Goal: Information Seeking & Learning: Understand process/instructions

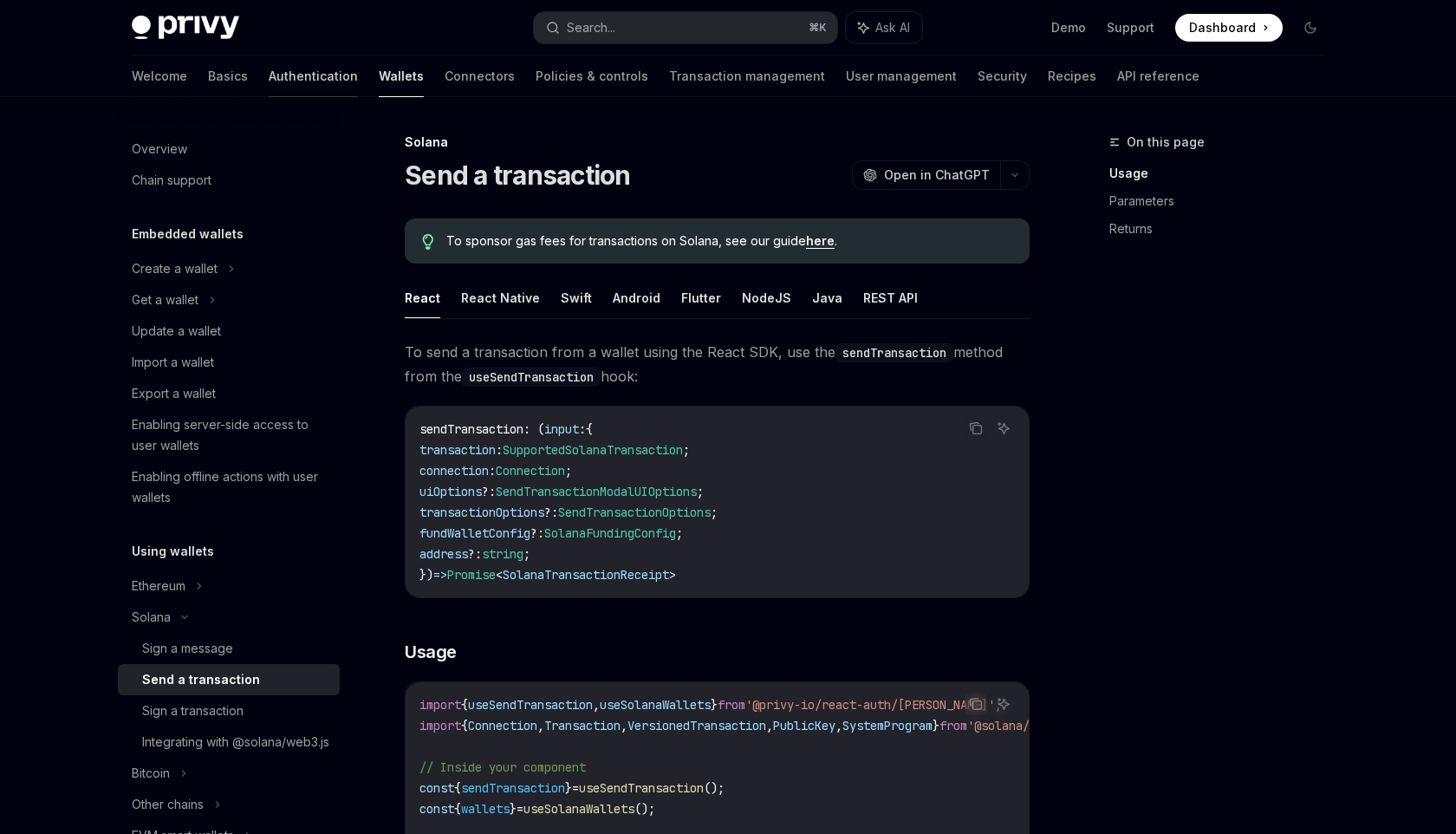
click at [268, 84] on link "Authentication" at bounding box center [313, 76] width 89 height 42
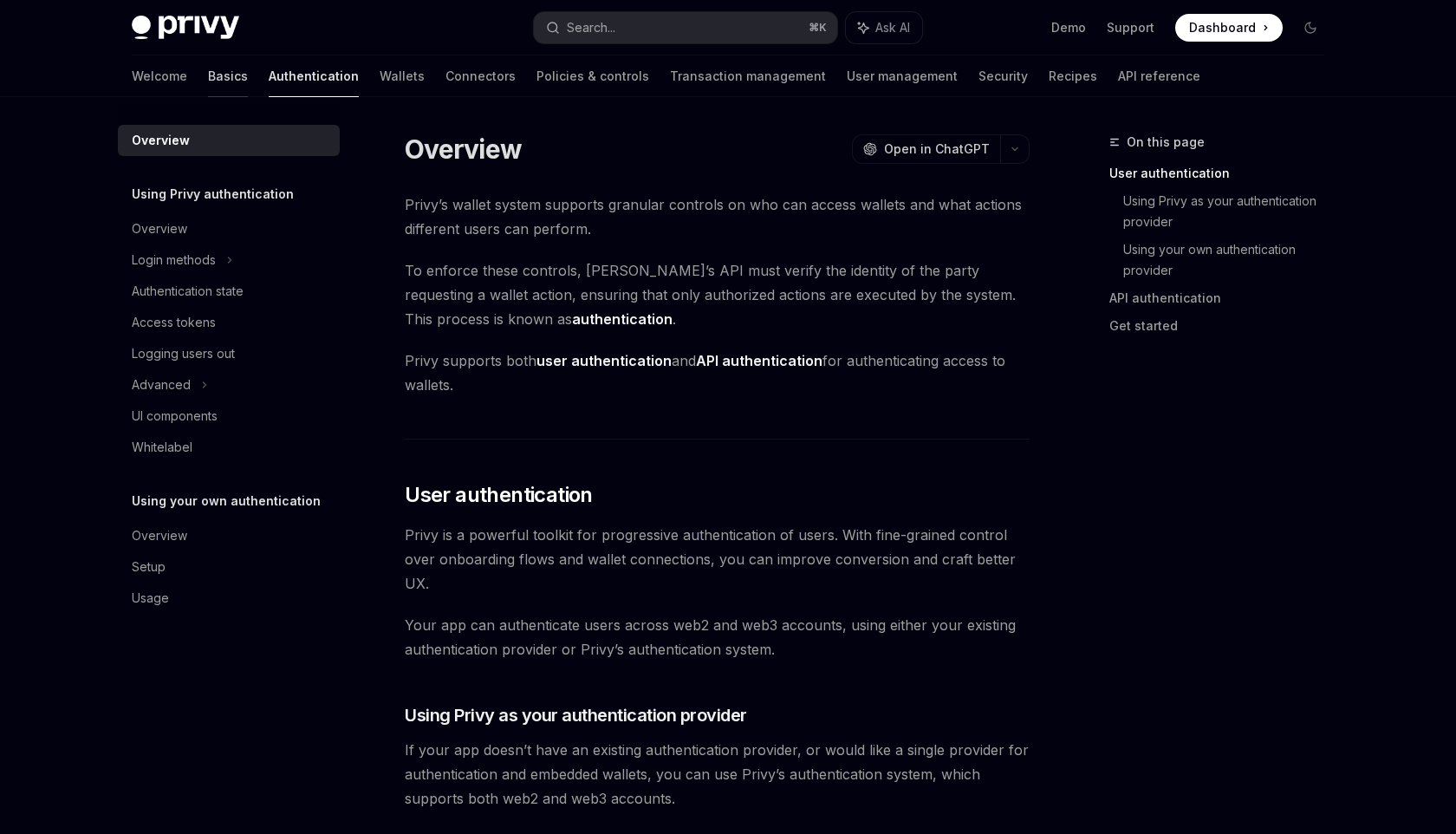
click at [208, 80] on link "Basics" at bounding box center [228, 76] width 40 height 42
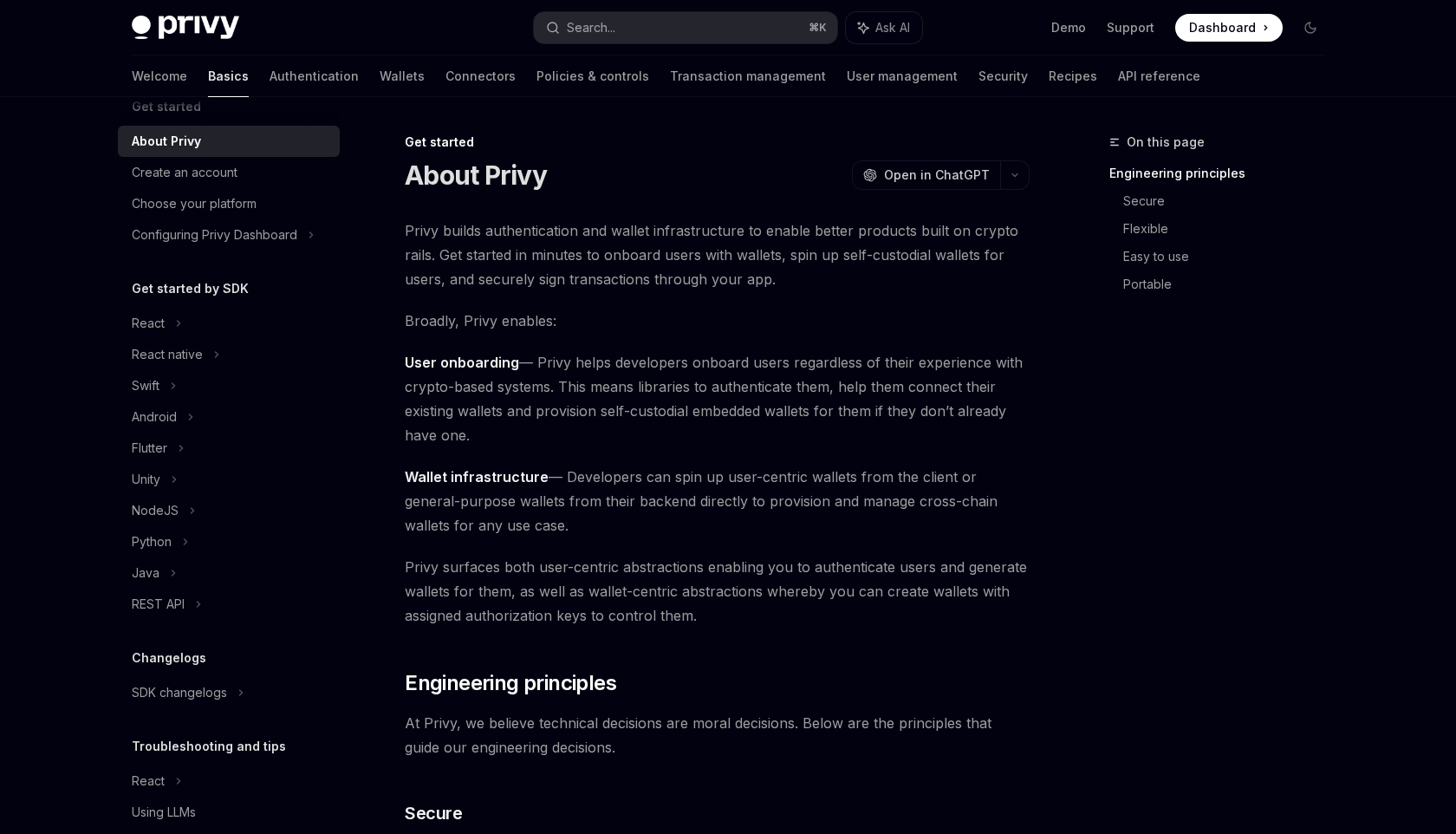
scroll to position [33, 0]
click at [380, 68] on link "Wallets" at bounding box center [402, 76] width 45 height 42
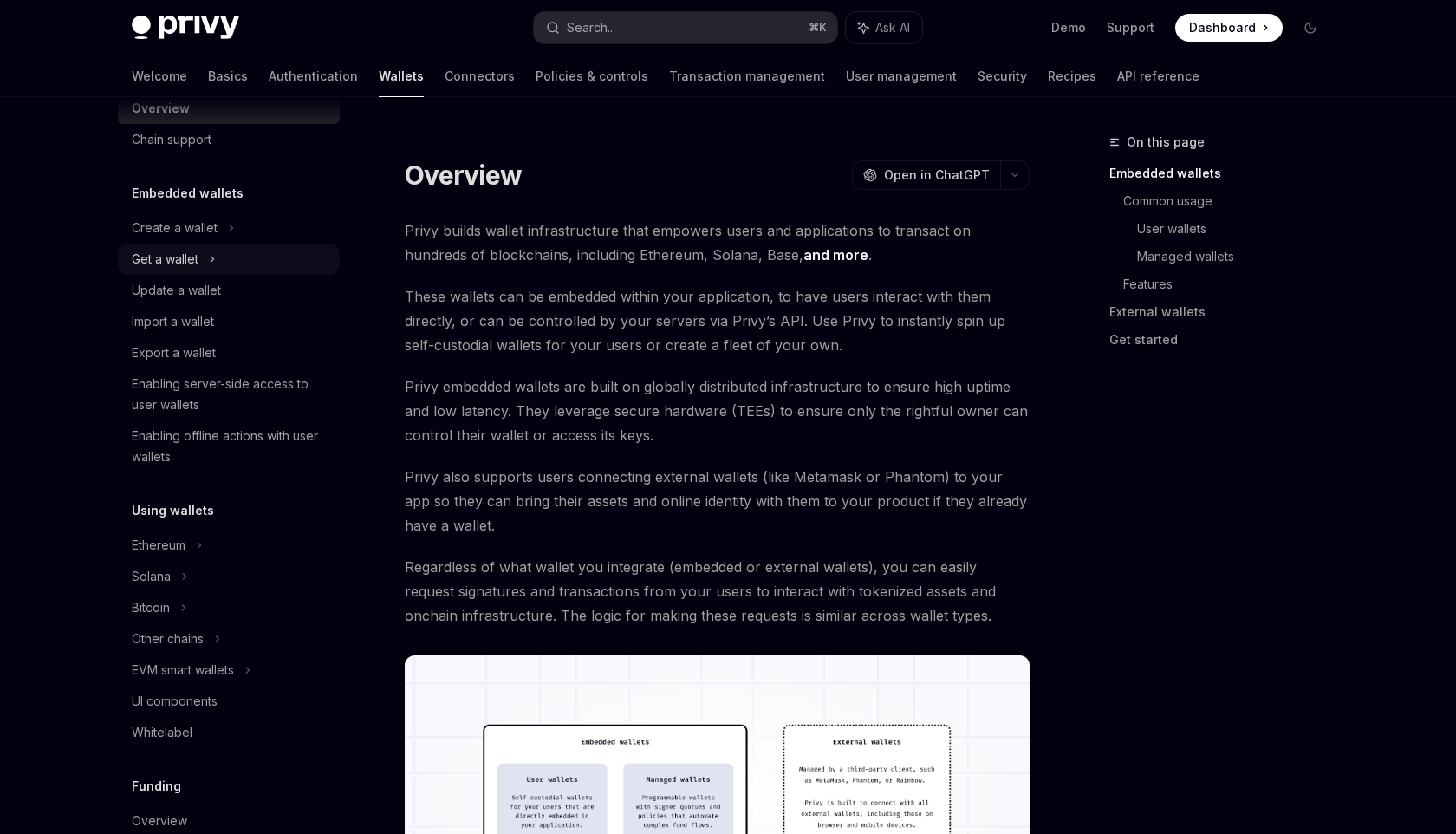
scroll to position [43, 0]
click at [268, 65] on link "Authentication" at bounding box center [313, 76] width 89 height 42
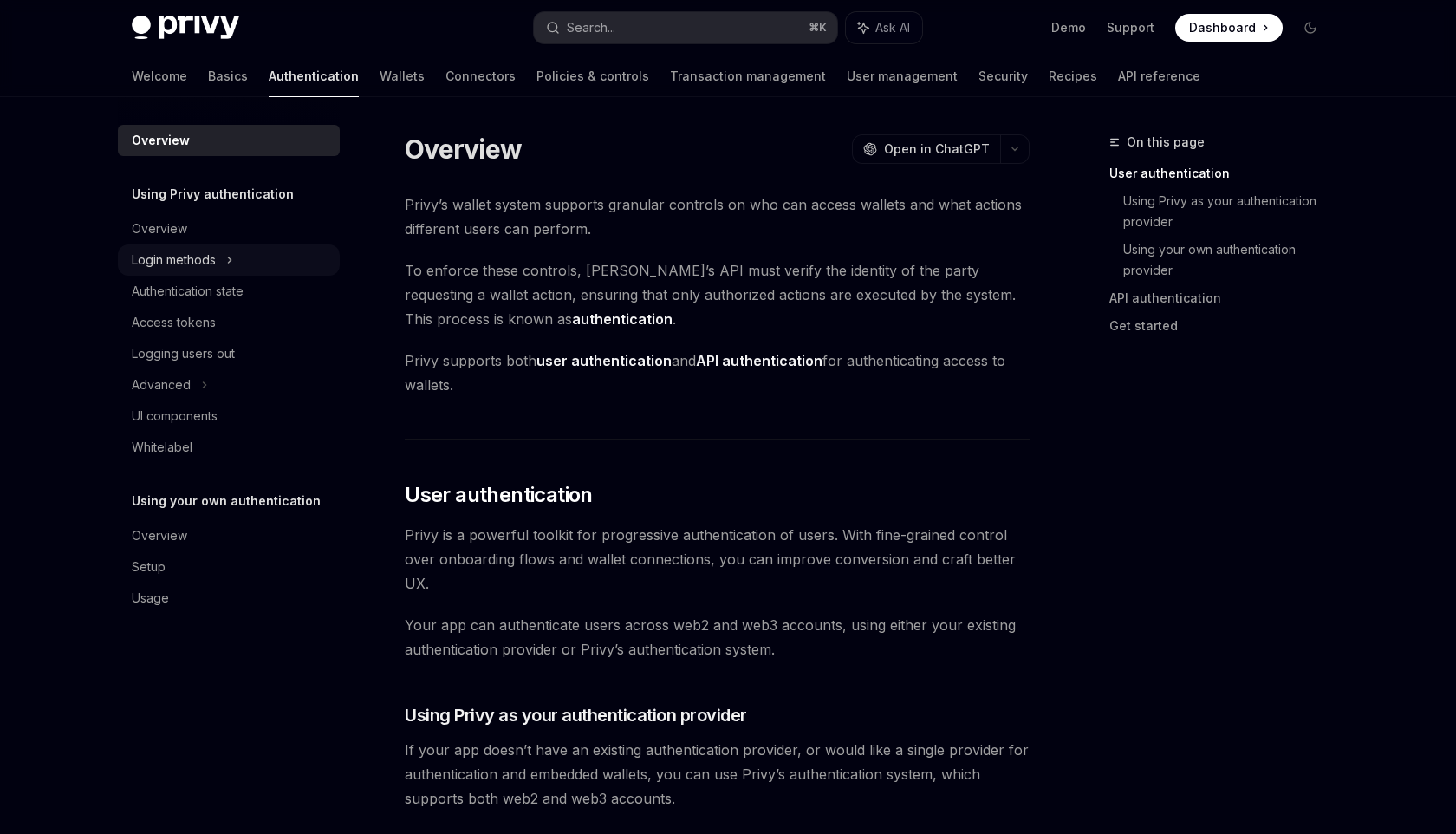
click at [221, 257] on div "Login methods" at bounding box center [229, 260] width 222 height 31
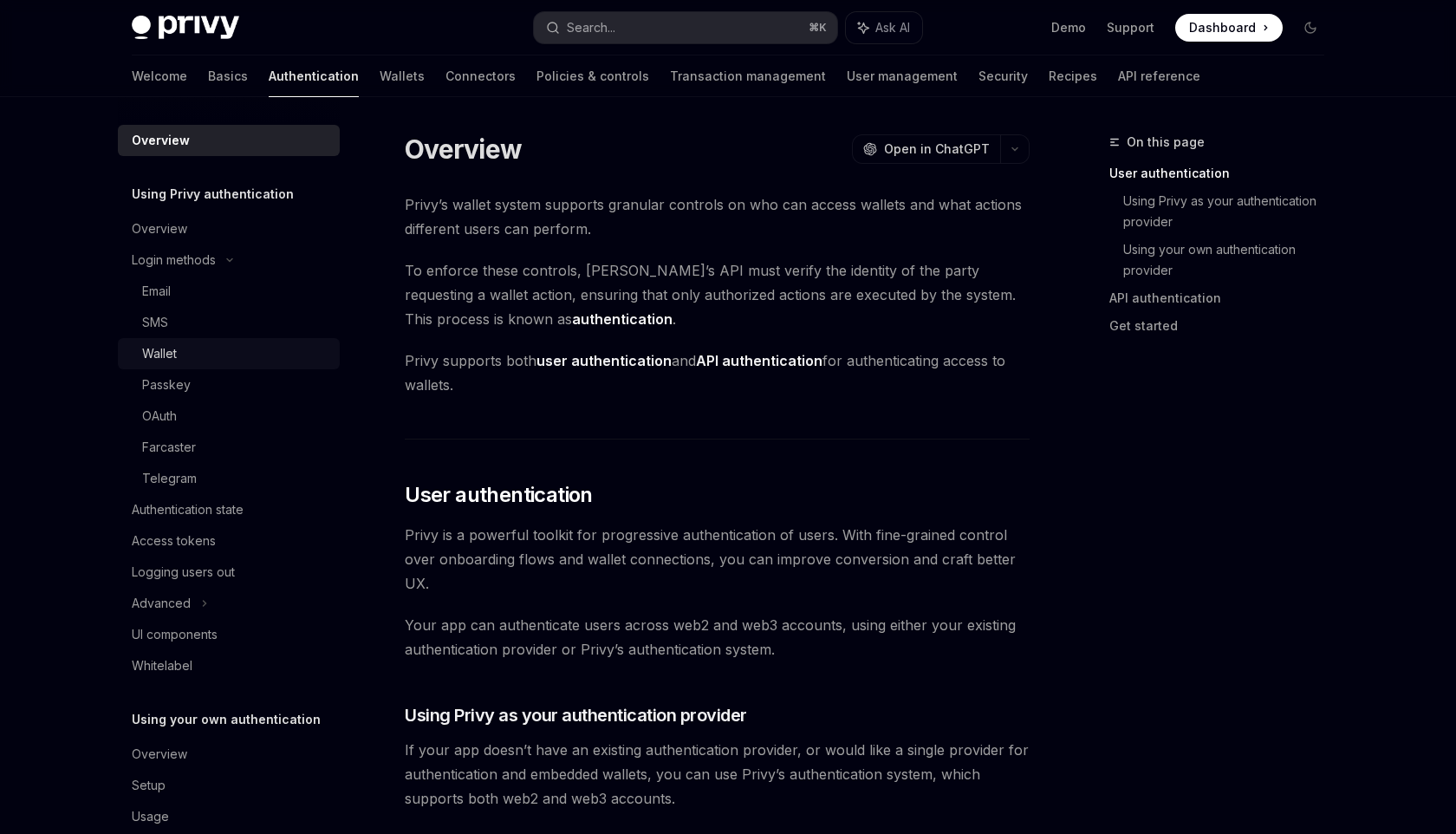
click at [250, 348] on div "Wallet" at bounding box center [236, 354] width 187 height 20
click at [269, 342] on link "Wallet" at bounding box center [229, 354] width 222 height 31
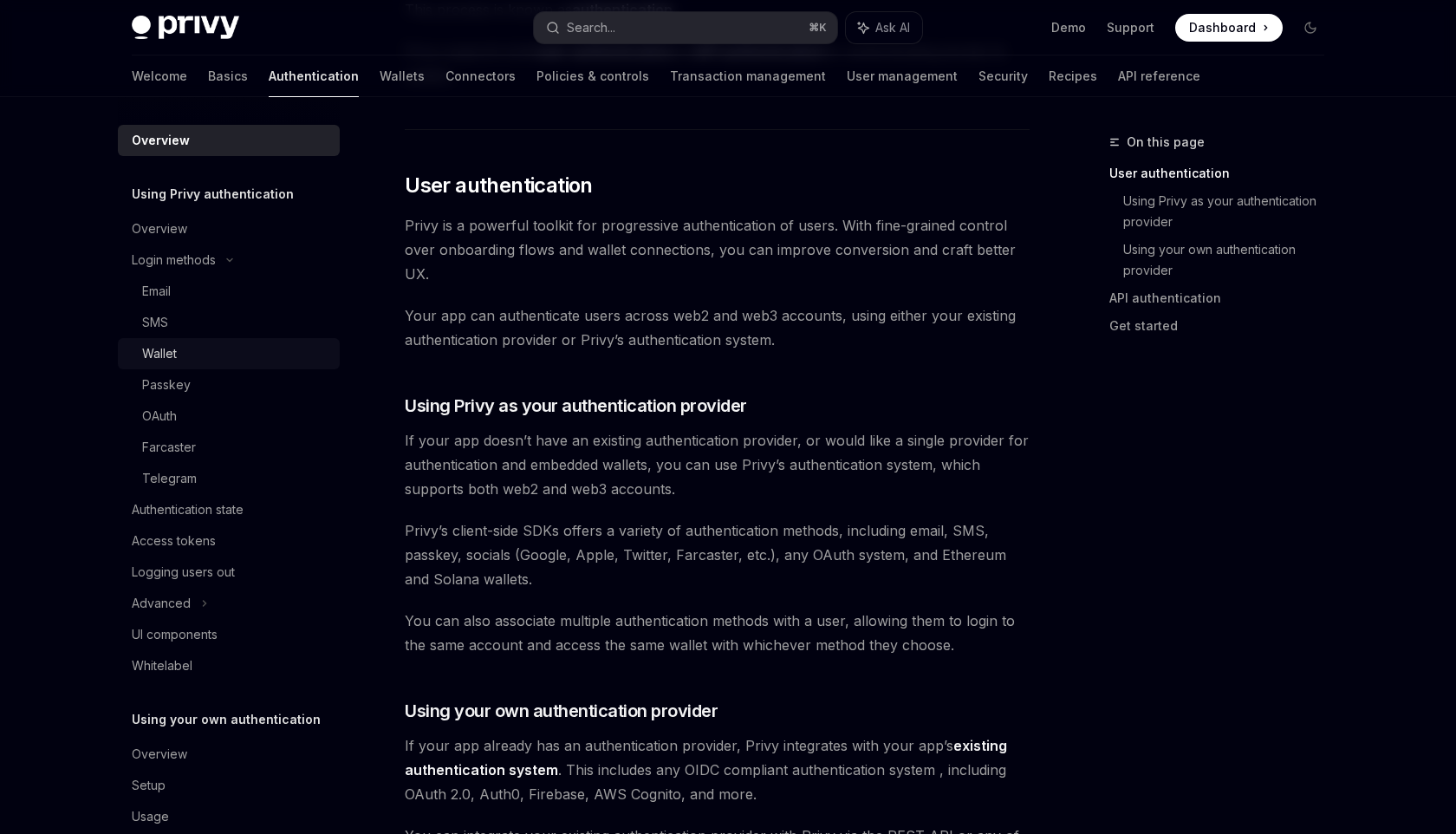
scroll to position [316, 0]
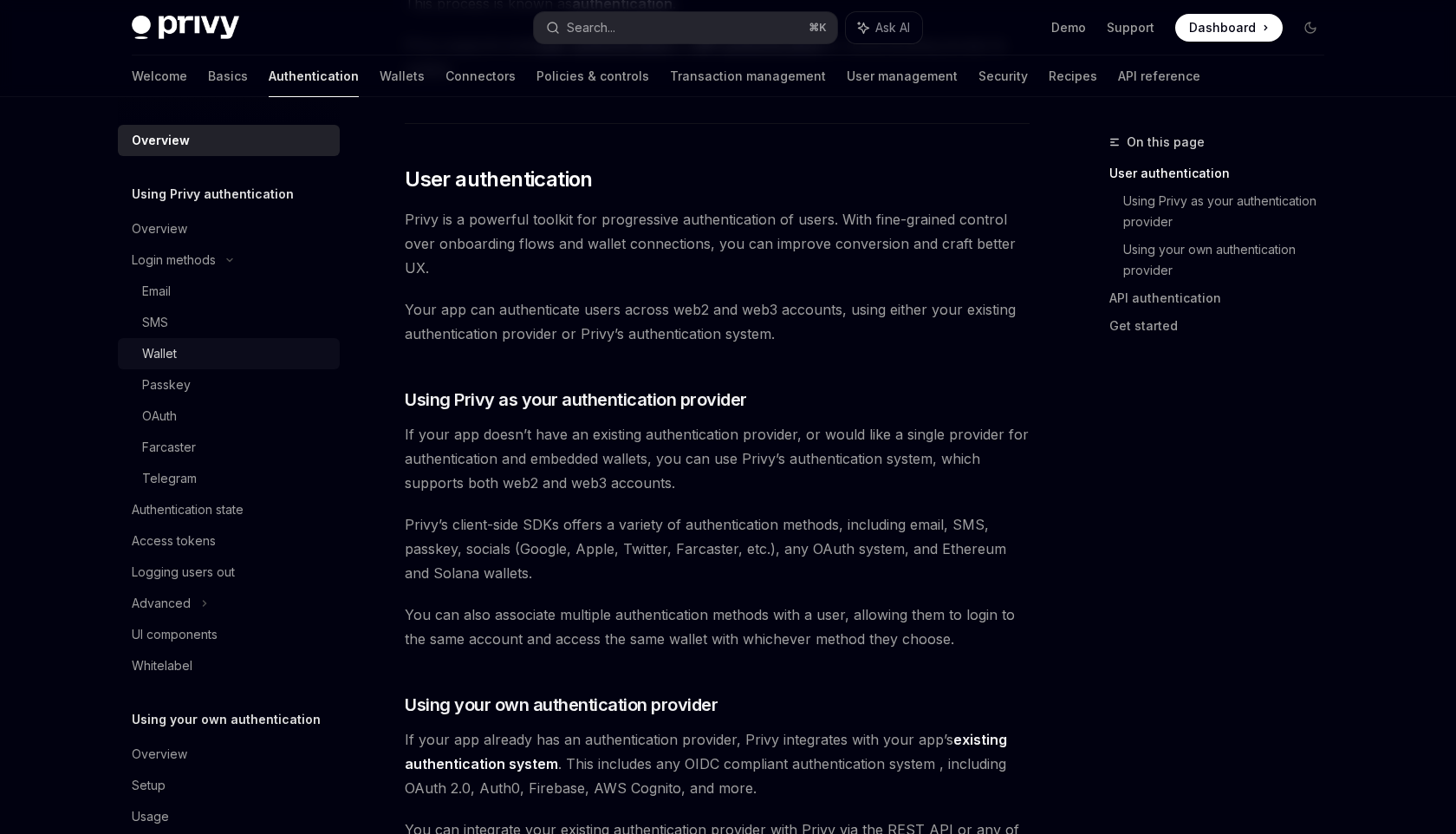
click at [201, 338] on link "Wallet" at bounding box center [229, 354] width 222 height 31
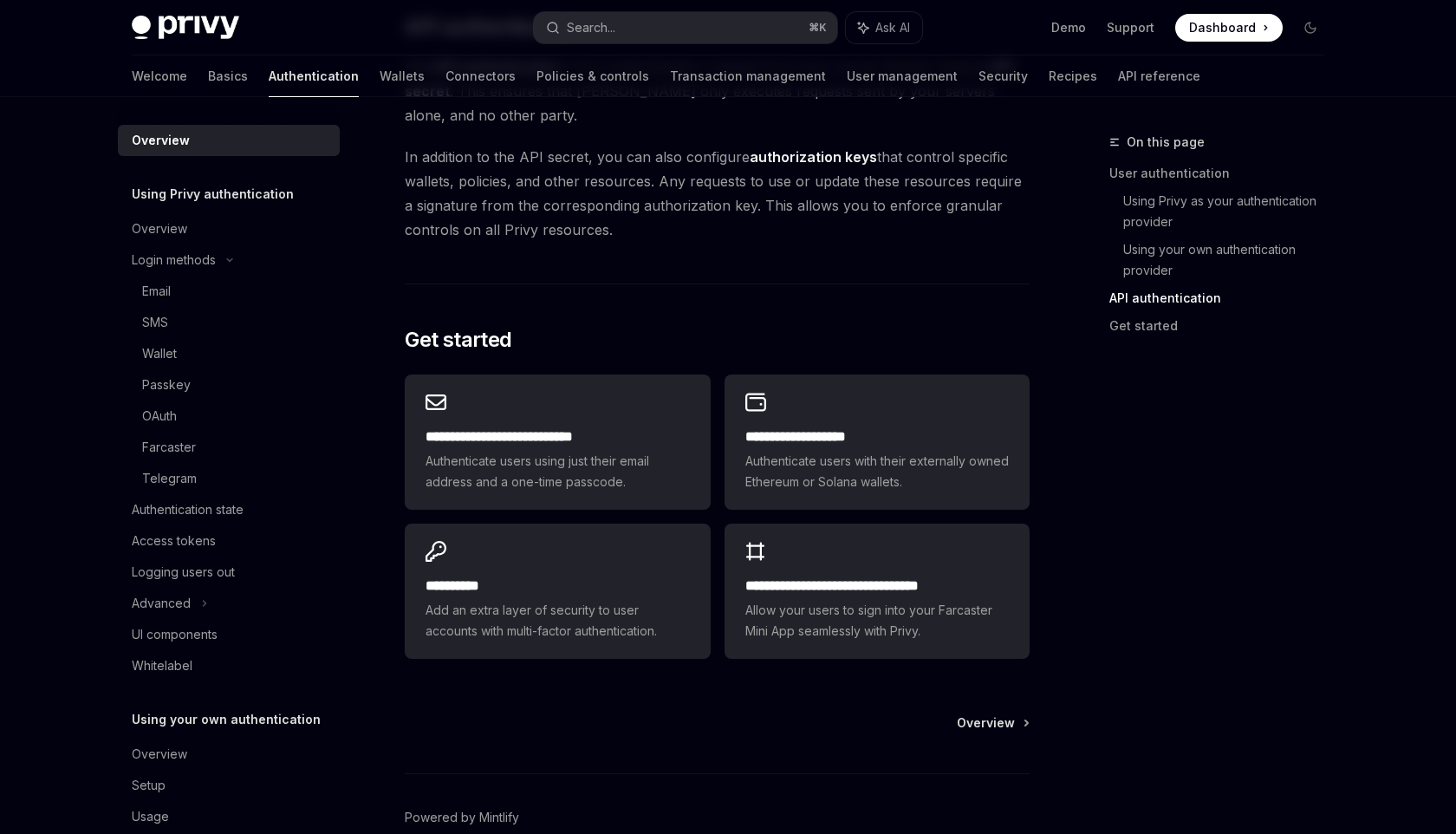
scroll to position [1341, 0]
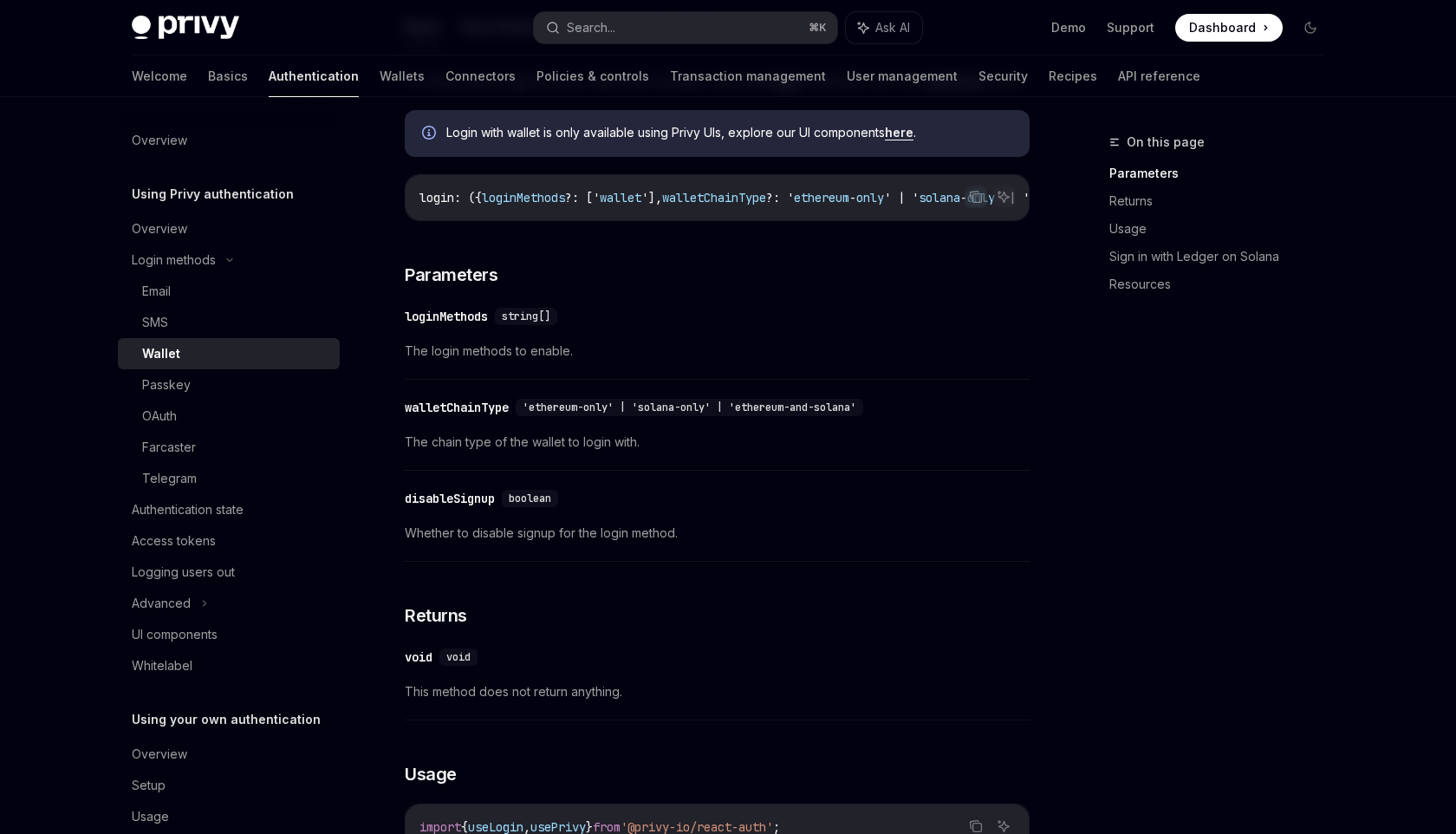
click at [749, 205] on span "walletChainType" at bounding box center [714, 197] width 104 height 16
copy span "walletChainType"
click at [431, 205] on span "login" at bounding box center [436, 197] width 34 height 16
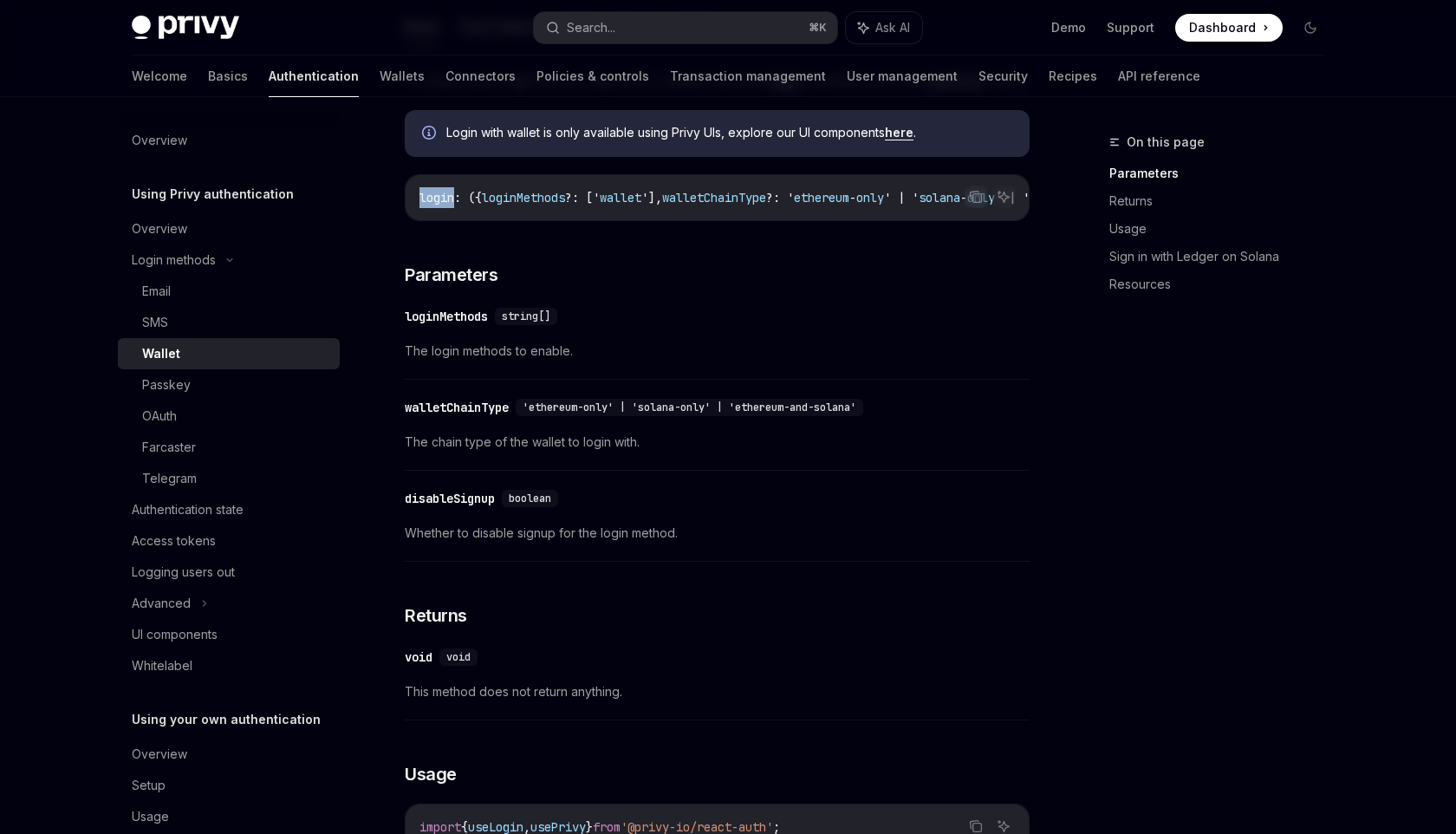
copy span "login"
click at [716, 205] on span "walletChainType" at bounding box center [714, 197] width 104 height 16
copy span "walletChainType"
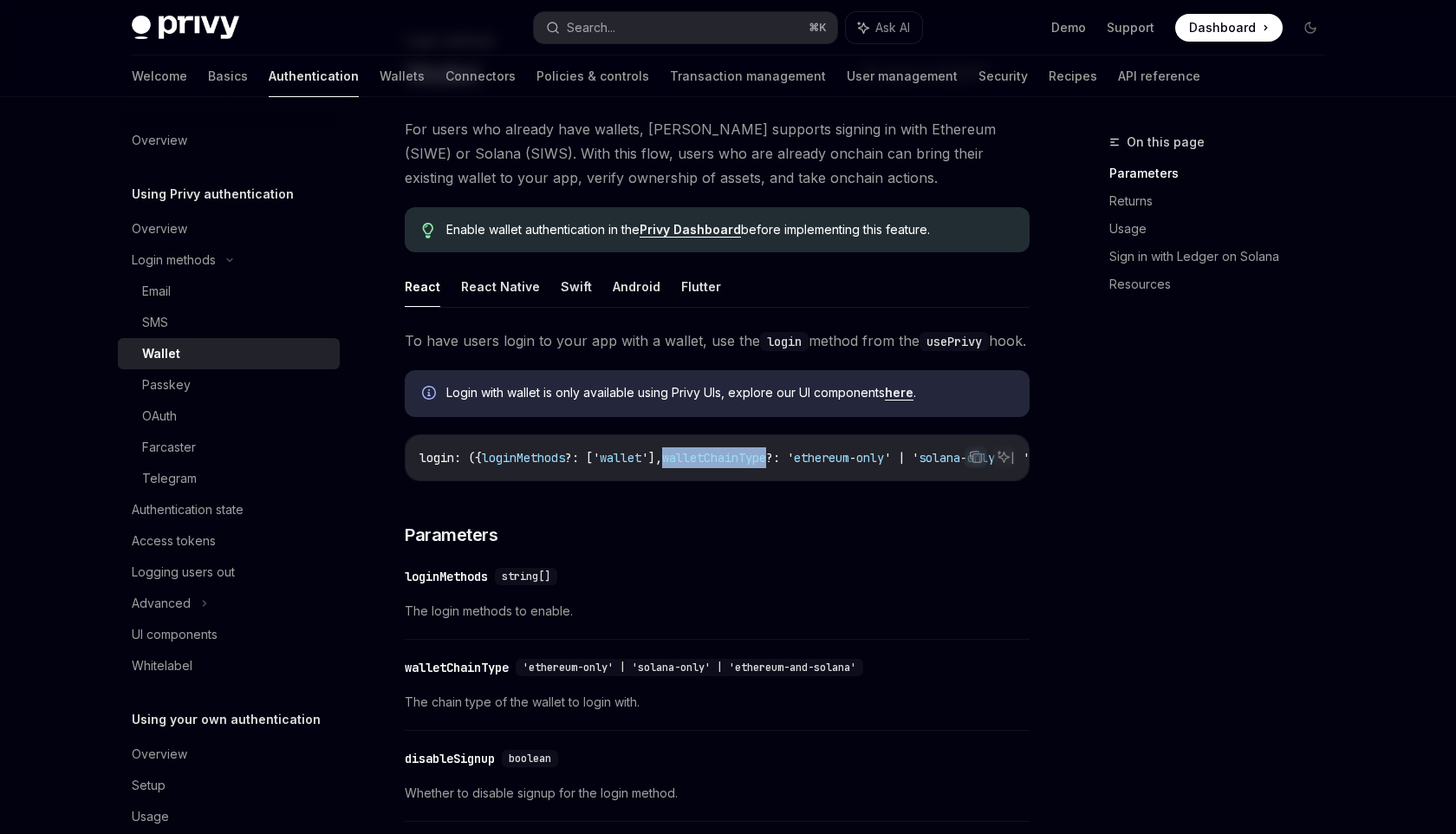
scroll to position [105, 0]
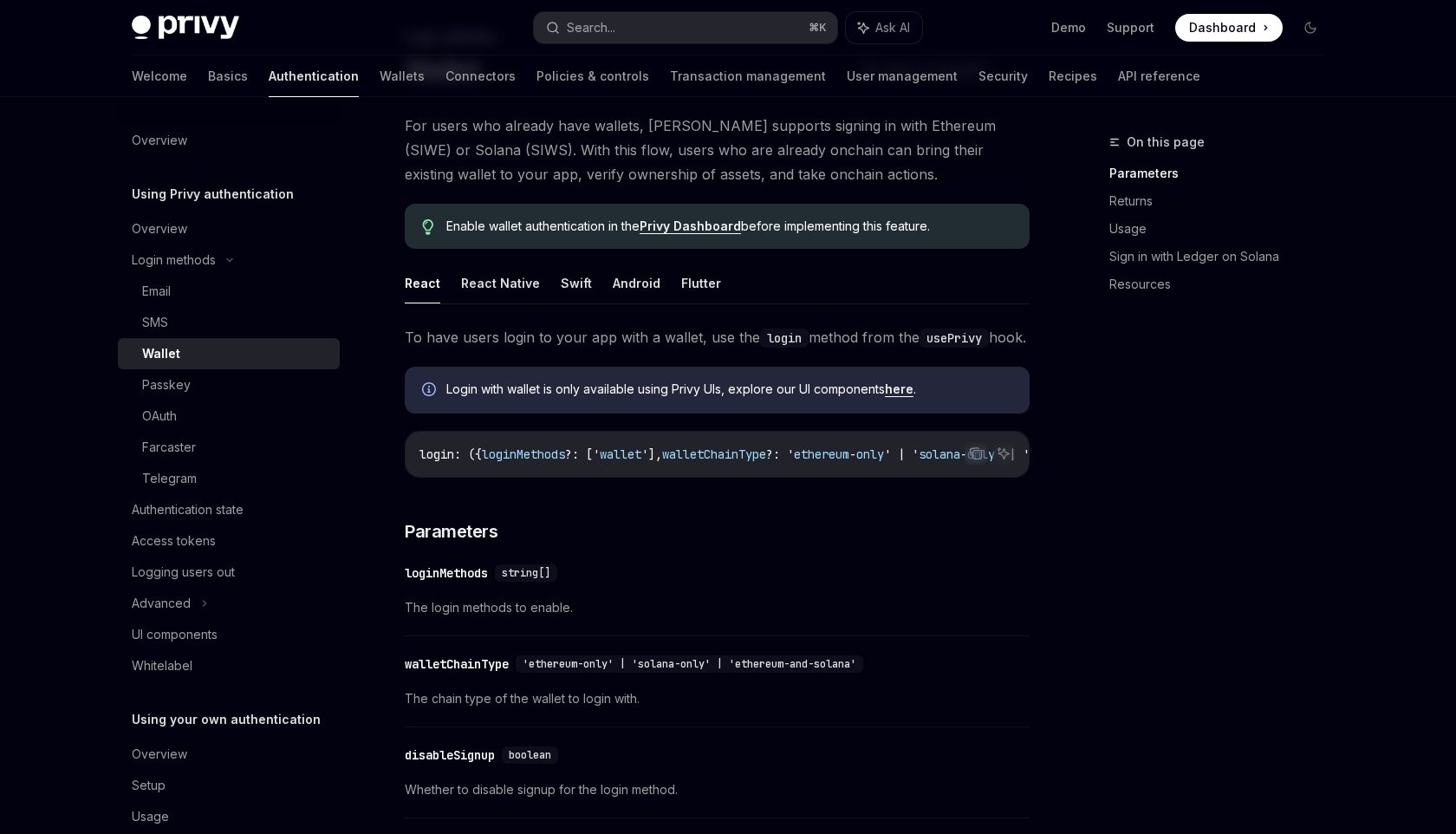
click at [591, 462] on span "?: ['" at bounding box center [581, 454] width 34 height 16
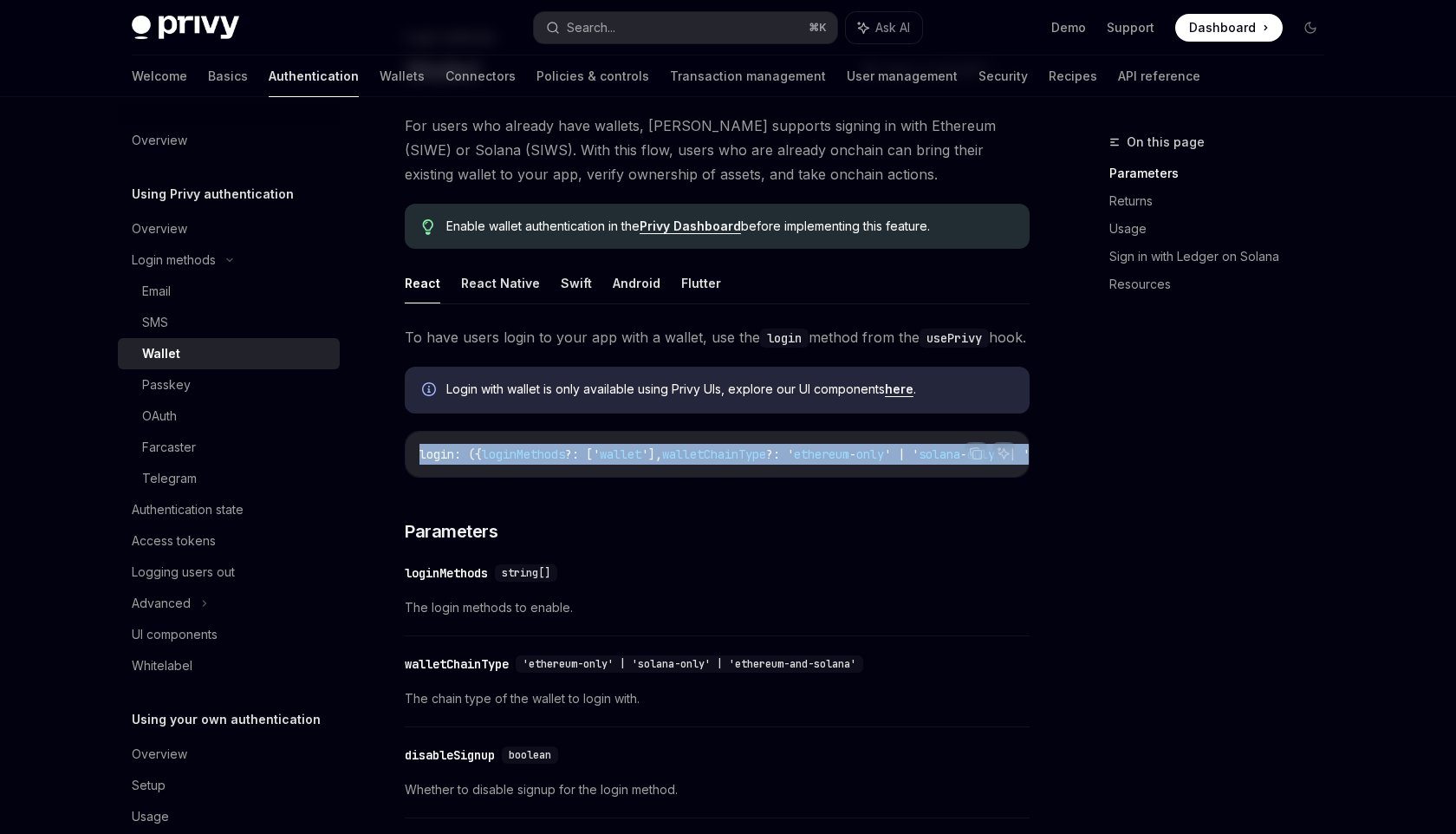
click at [591, 462] on span "?: ['" at bounding box center [581, 454] width 34 height 16
copy code "login : ({ loginMethods ?: [' wallet '], walletChainType ?: ' ethereum - only '…"
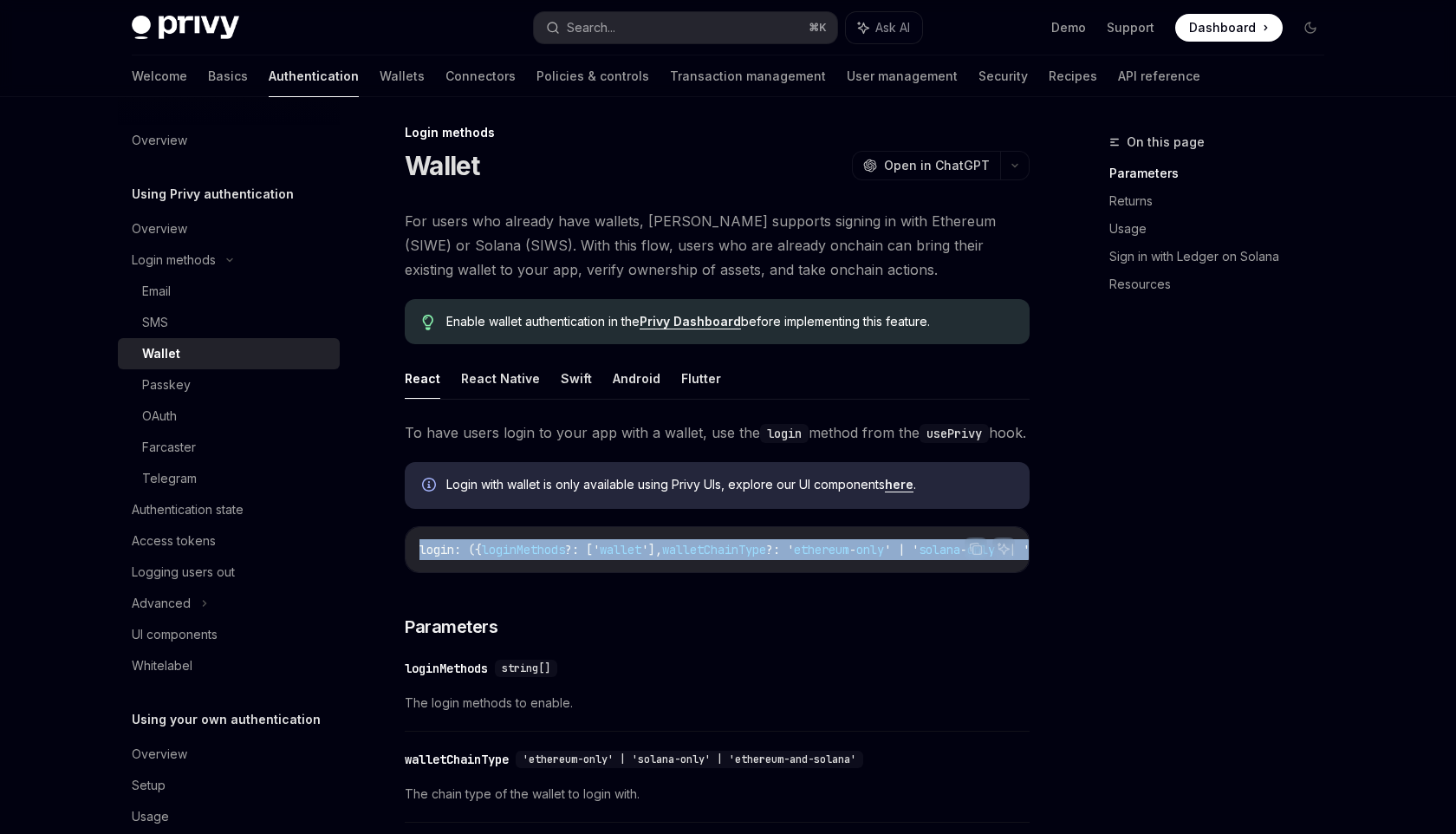
scroll to position [6, 0]
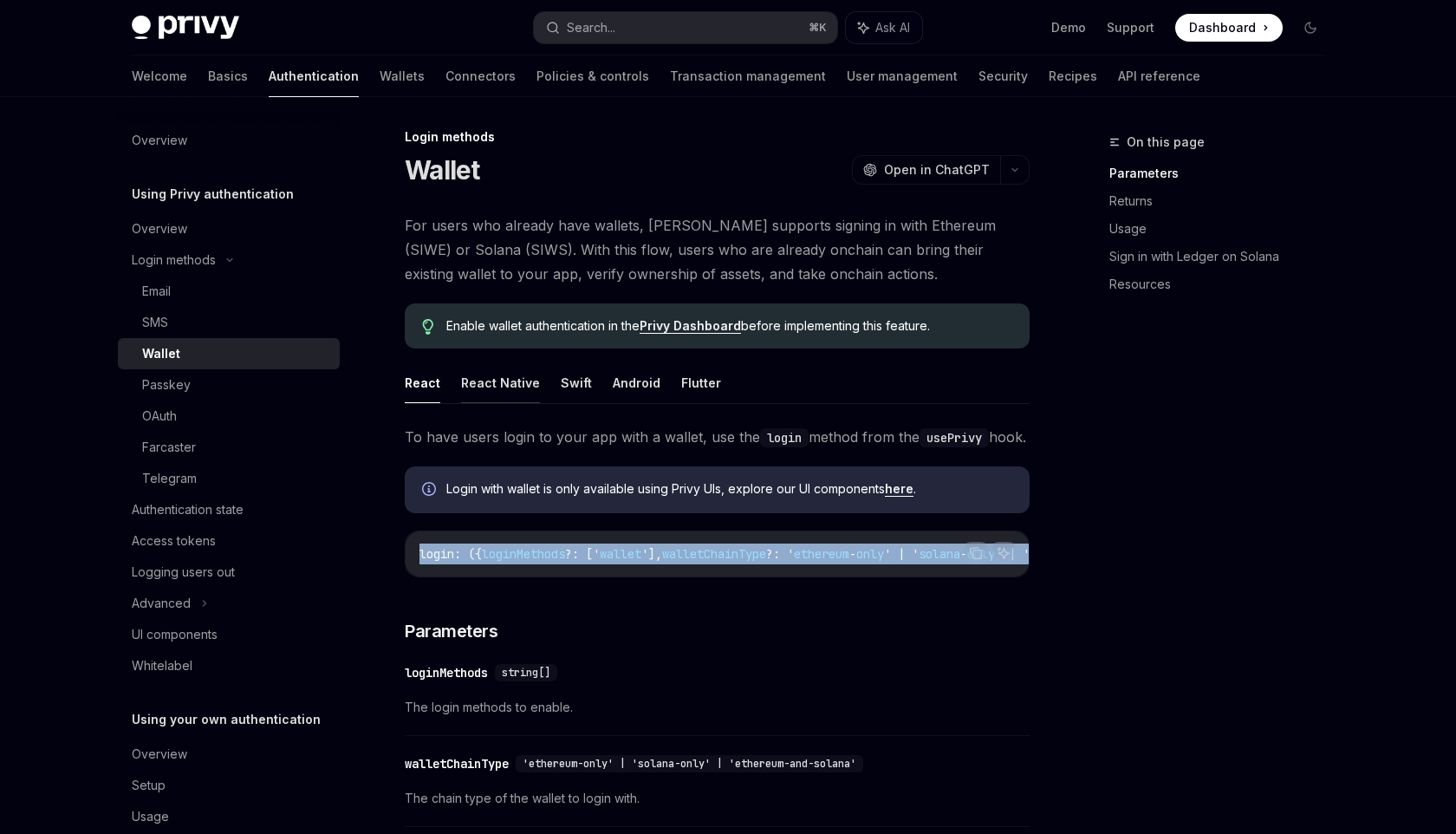
click at [502, 379] on button "React Native" at bounding box center [500, 382] width 79 height 41
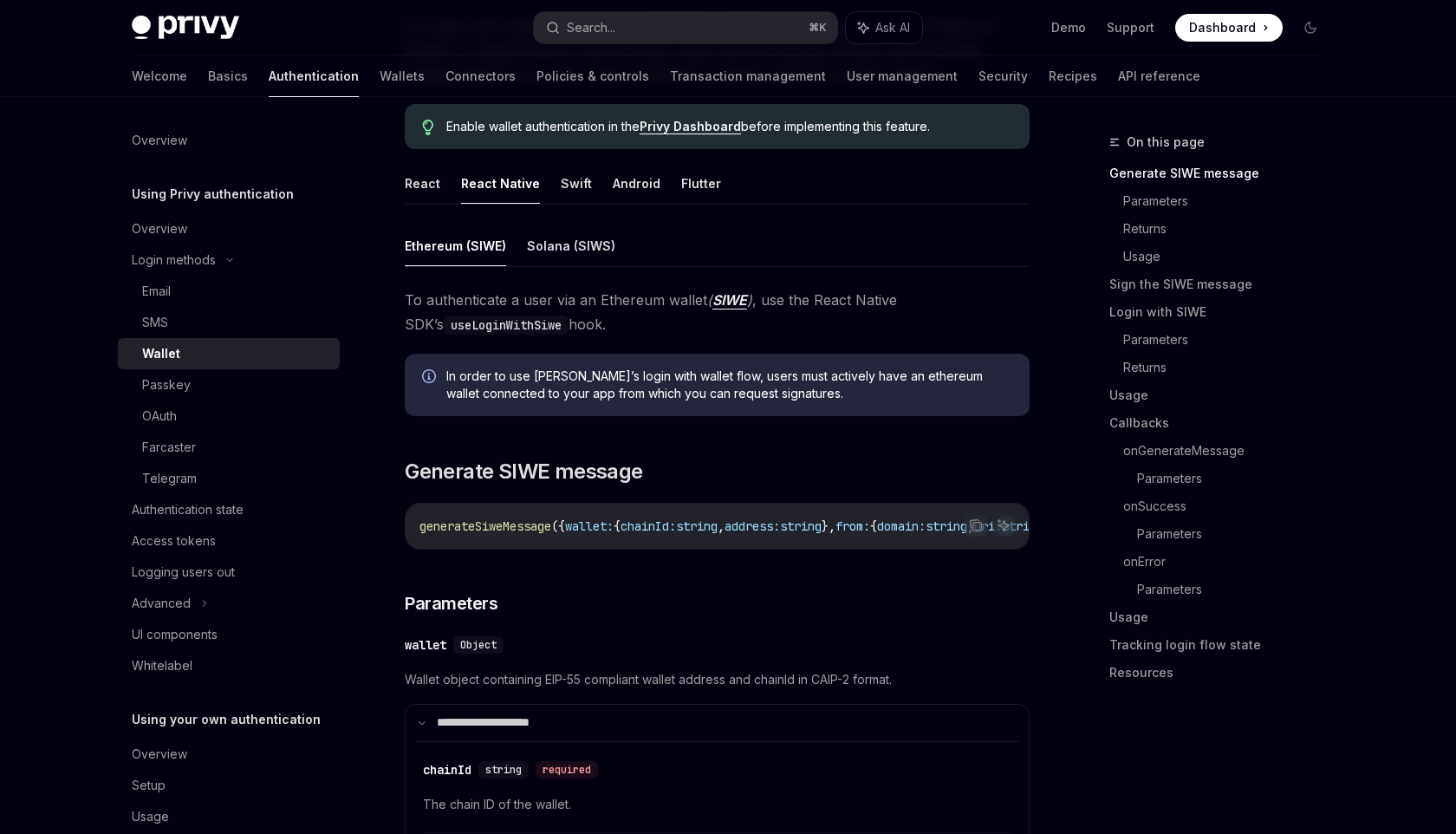
scroll to position [205, 0]
click at [578, 240] on button "Solana (SIWS)" at bounding box center [570, 244] width 88 height 41
type textarea "*"
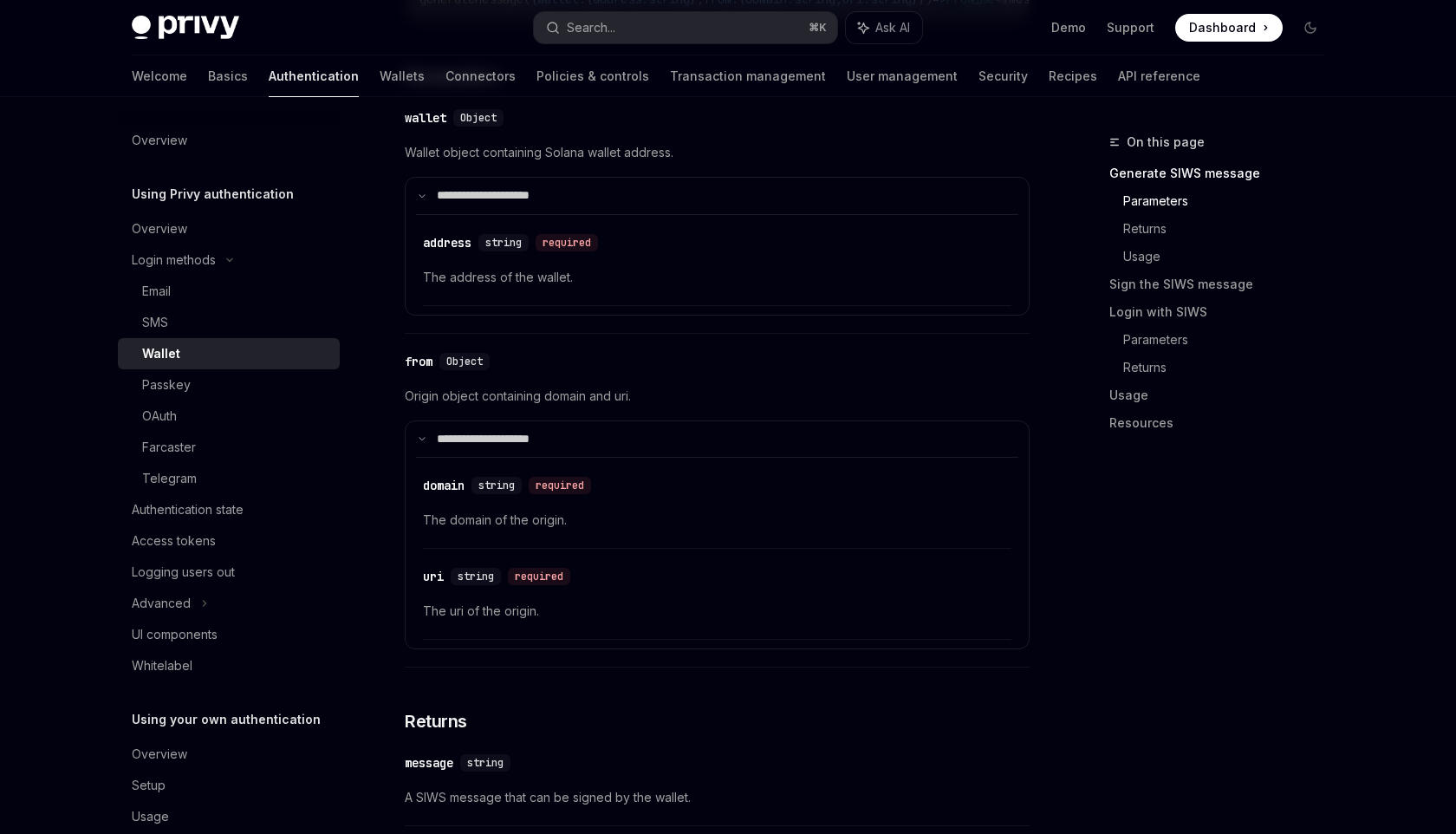
scroll to position [732, 0]
click at [549, 197] on p "**********" at bounding box center [494, 194] width 116 height 16
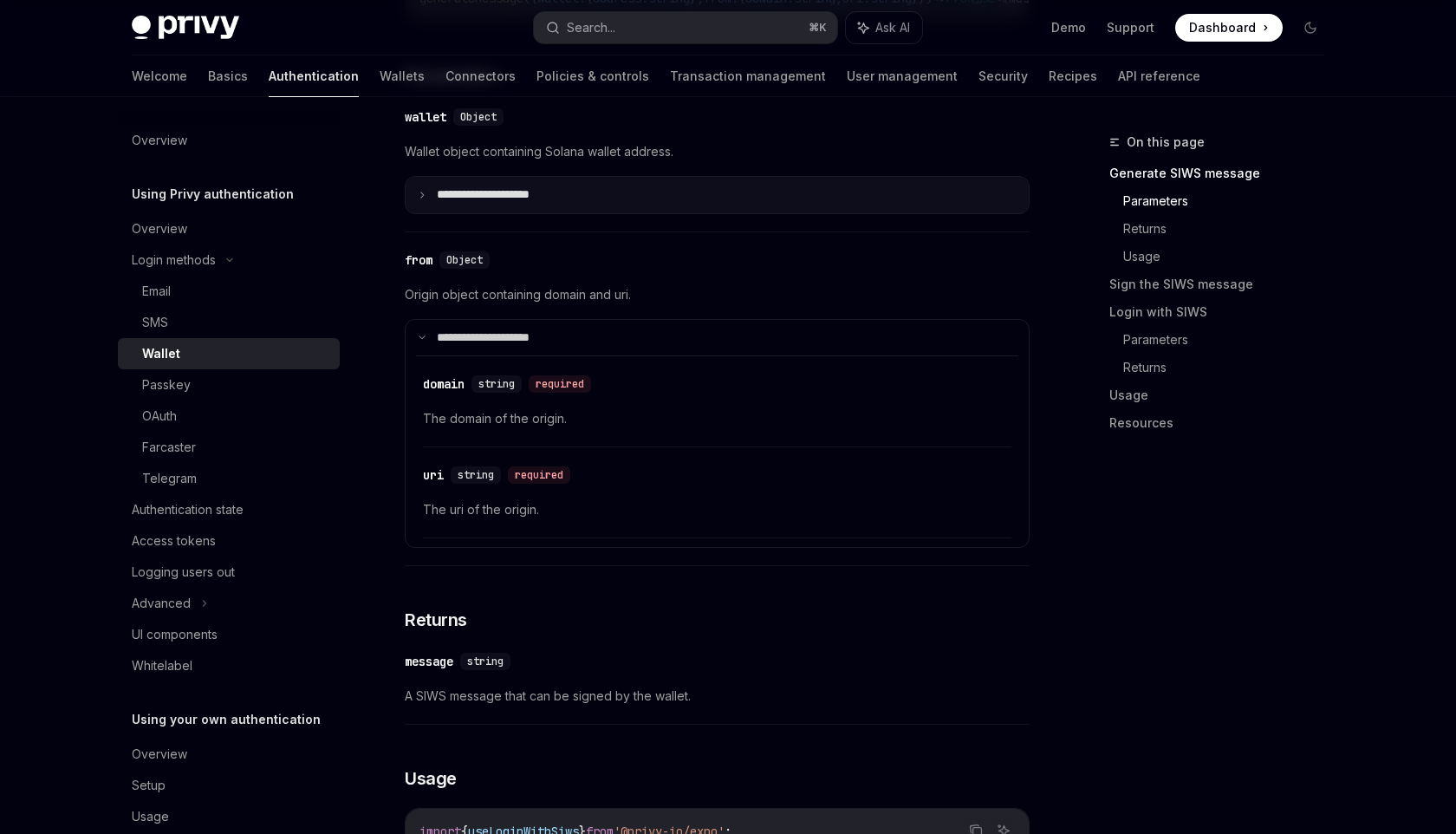
click at [549, 197] on p "**********" at bounding box center [497, 194] width 120 height 16
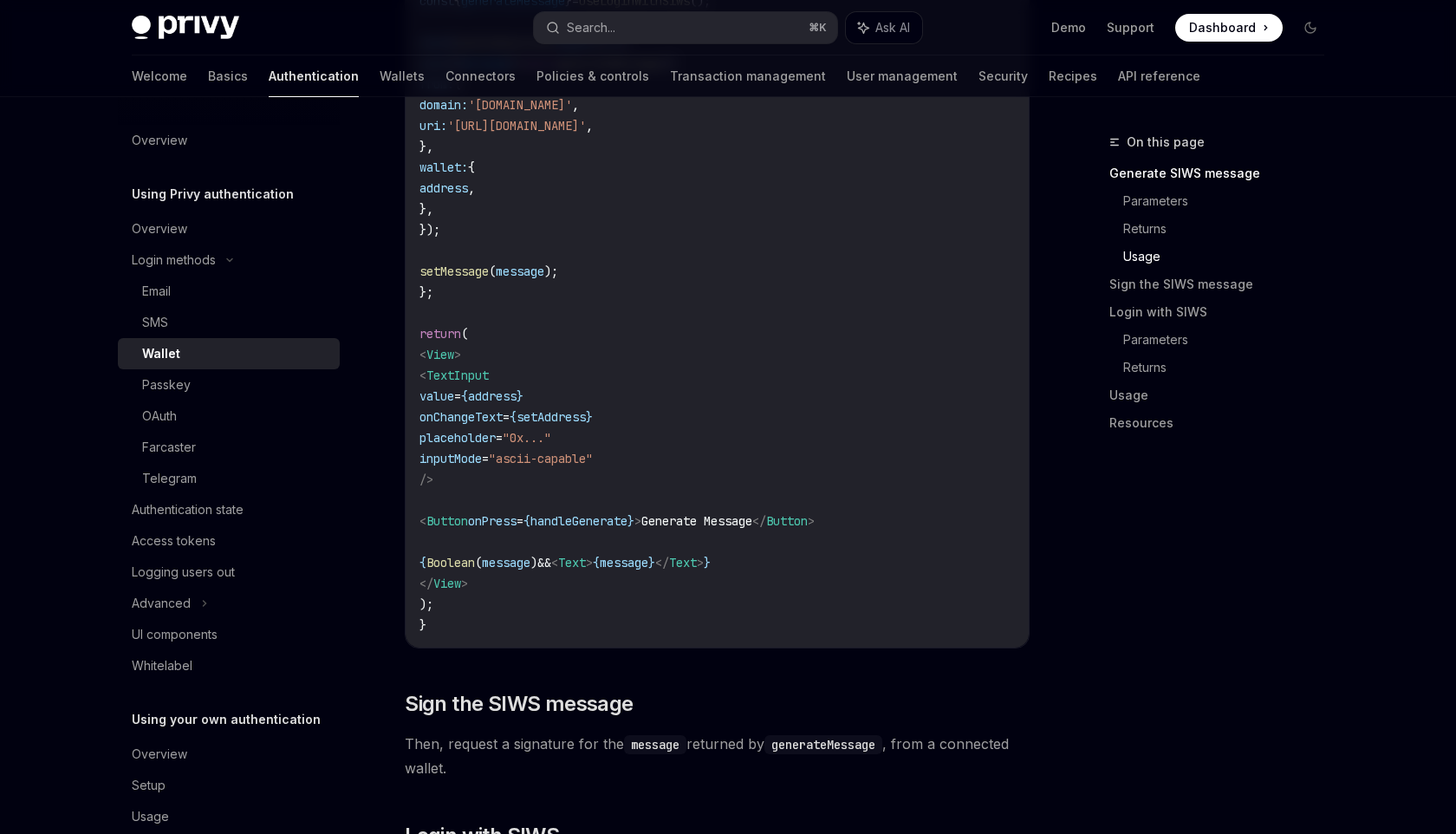
scroll to position [1772, 0]
